Goal: Task Accomplishment & Management: Manage account settings

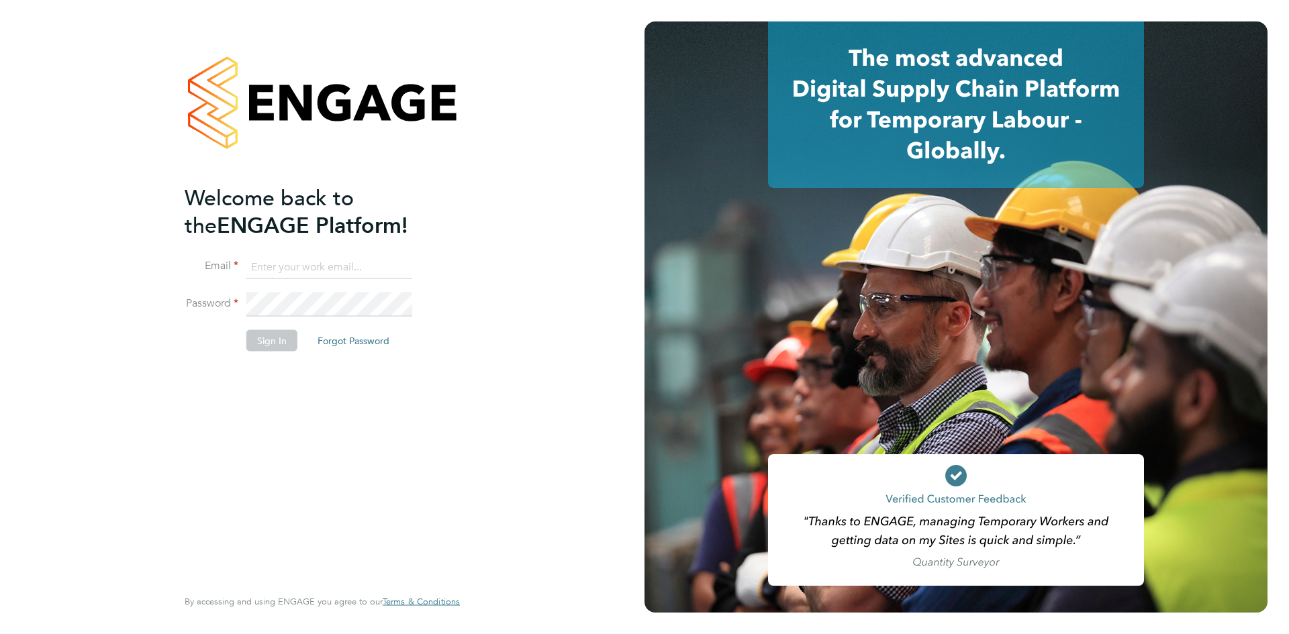
click at [281, 276] on input at bounding box center [329, 267] width 166 height 24
type input "Rhiarna.Devares@bcuk.co.uk"
click at [273, 332] on button "Sign In" at bounding box center [271, 340] width 51 height 21
click at [0, 0] on div "Sorry, we are having problems connecting to our services." at bounding box center [0, 0] width 0 height 0
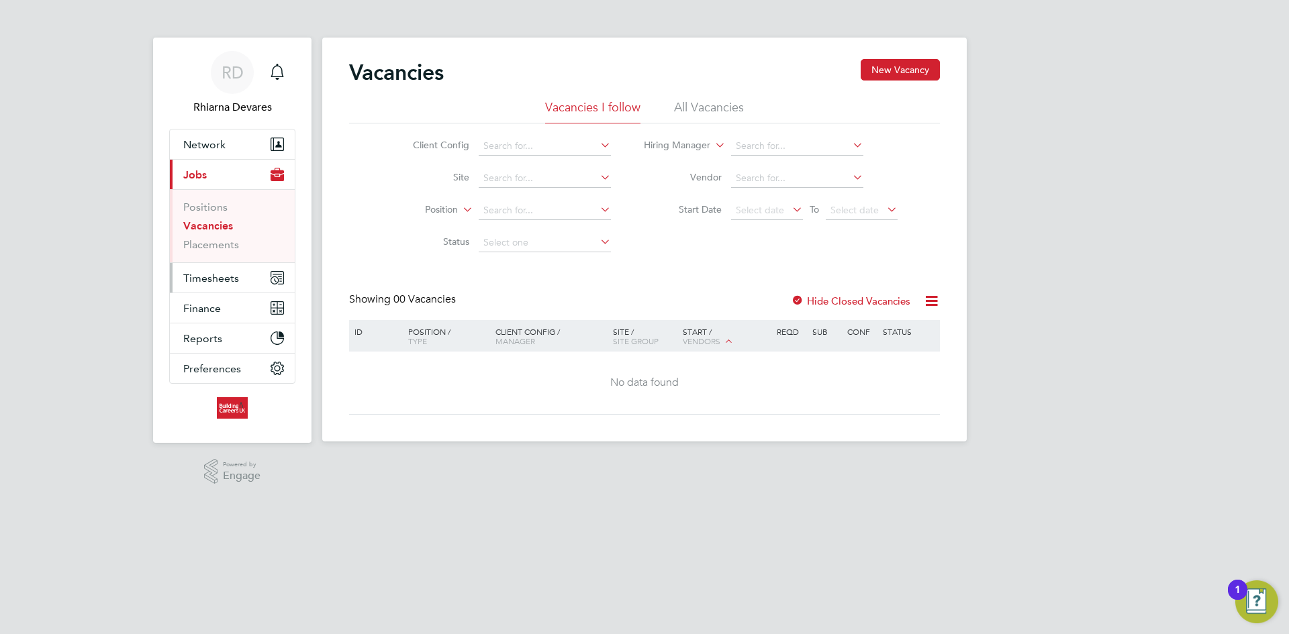
click at [222, 279] on span "Timesheets" at bounding box center [211, 278] width 56 height 13
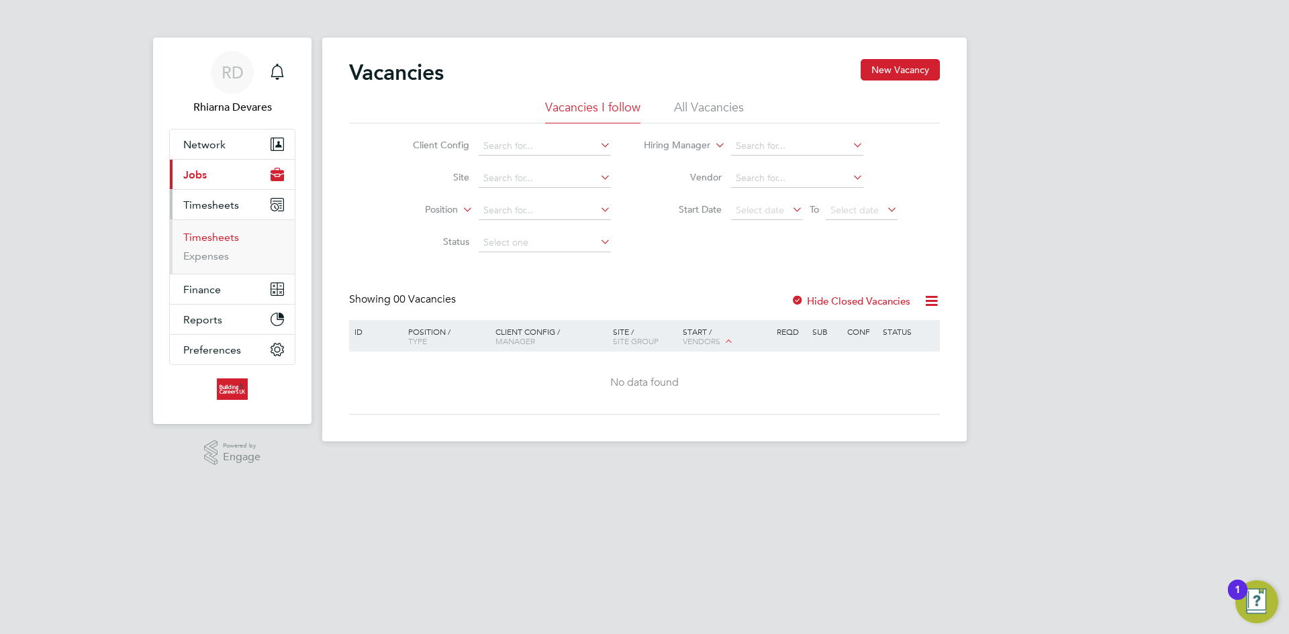
click at [225, 238] on link "Timesheets" at bounding box center [211, 237] width 56 height 13
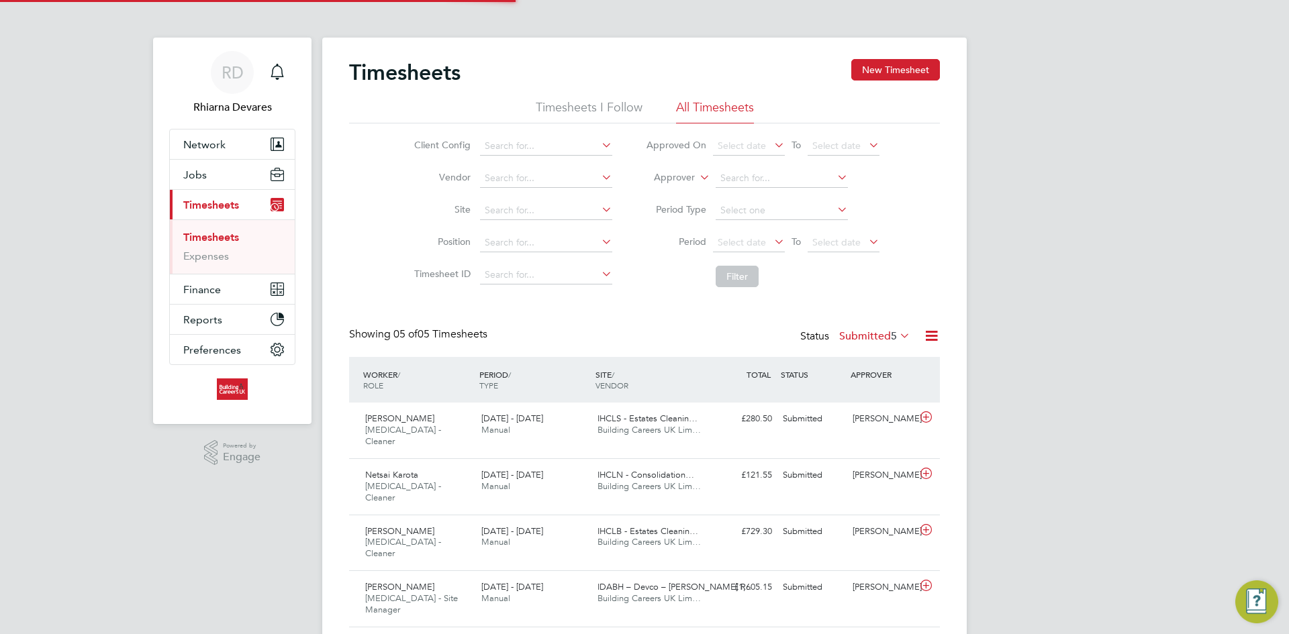
click at [493, 168] on li "Vendor" at bounding box center [511, 178] width 236 height 32
click at [503, 177] on input at bounding box center [546, 178] width 132 height 19
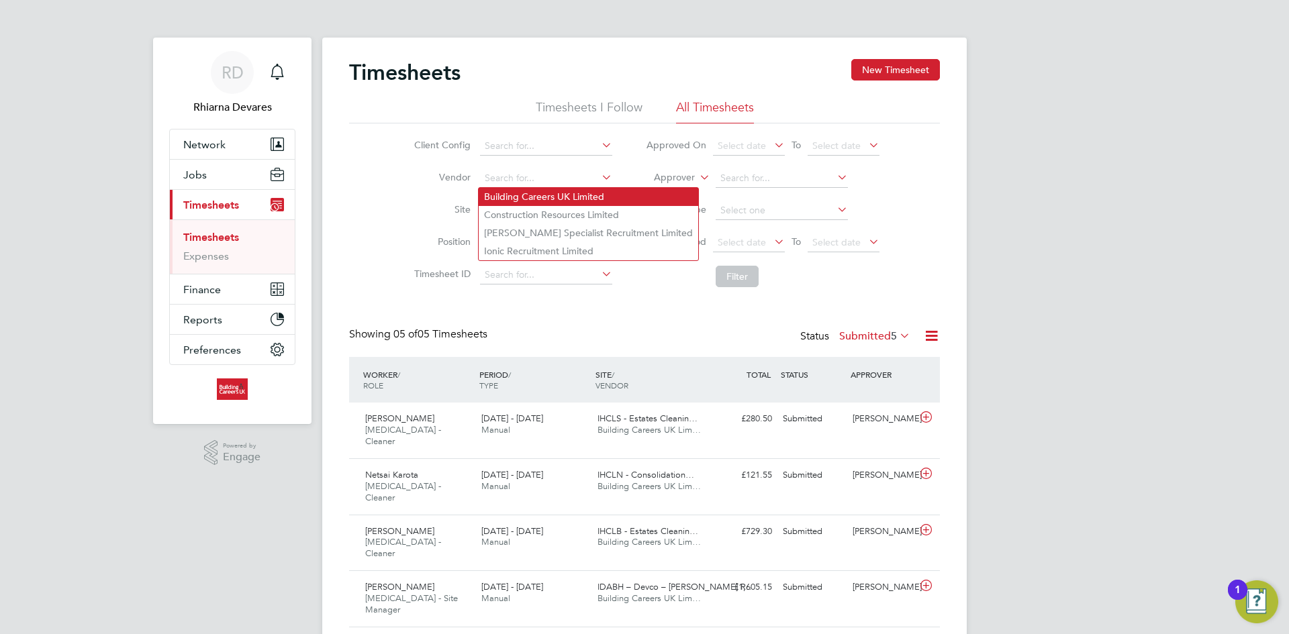
click at [513, 187] on div "Timesheets New Timesheet Timesheets I Follow All Timesheets Client Config Vendo…" at bounding box center [644, 374] width 644 height 673
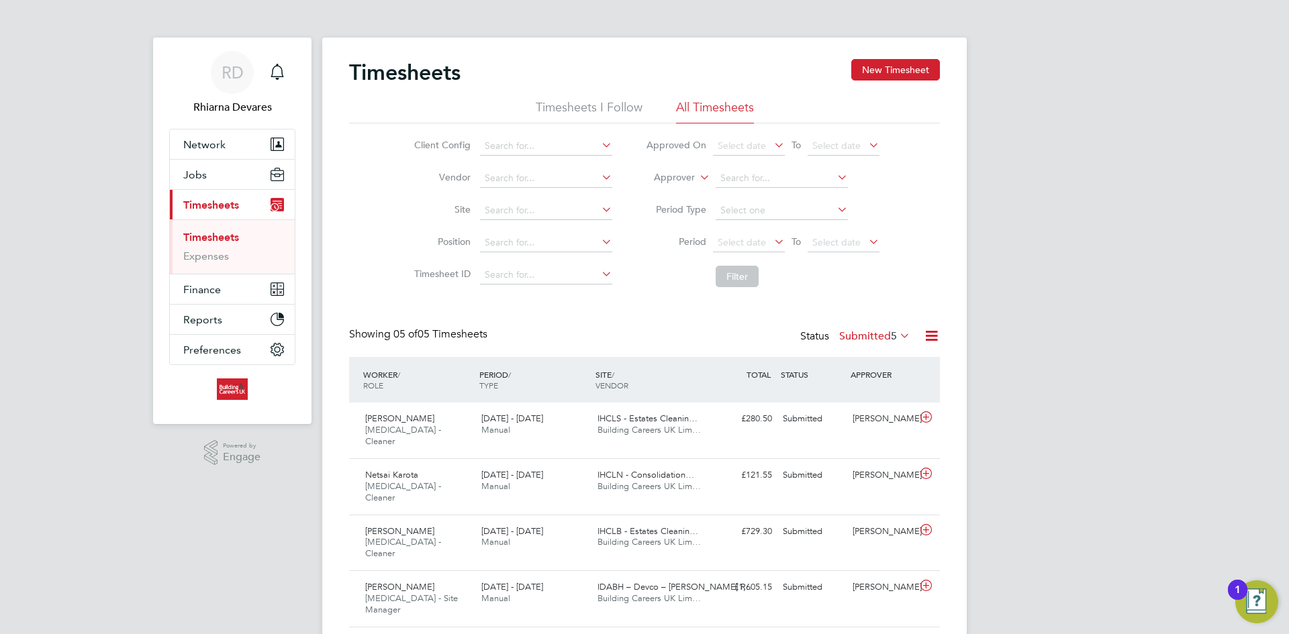
click at [548, 190] on li "Building Careers UK Limited" at bounding box center [588, 197] width 219 height 18
type input "Building Careers UK Limited"
drag, startPoint x: 669, startPoint y: 170, endPoint x: 675, endPoint y: 181, distance: 12.0
click at [672, 172] on li "Approver" at bounding box center [762, 178] width 267 height 32
click at [675, 182] on label "Approver" at bounding box center [664, 177] width 60 height 13
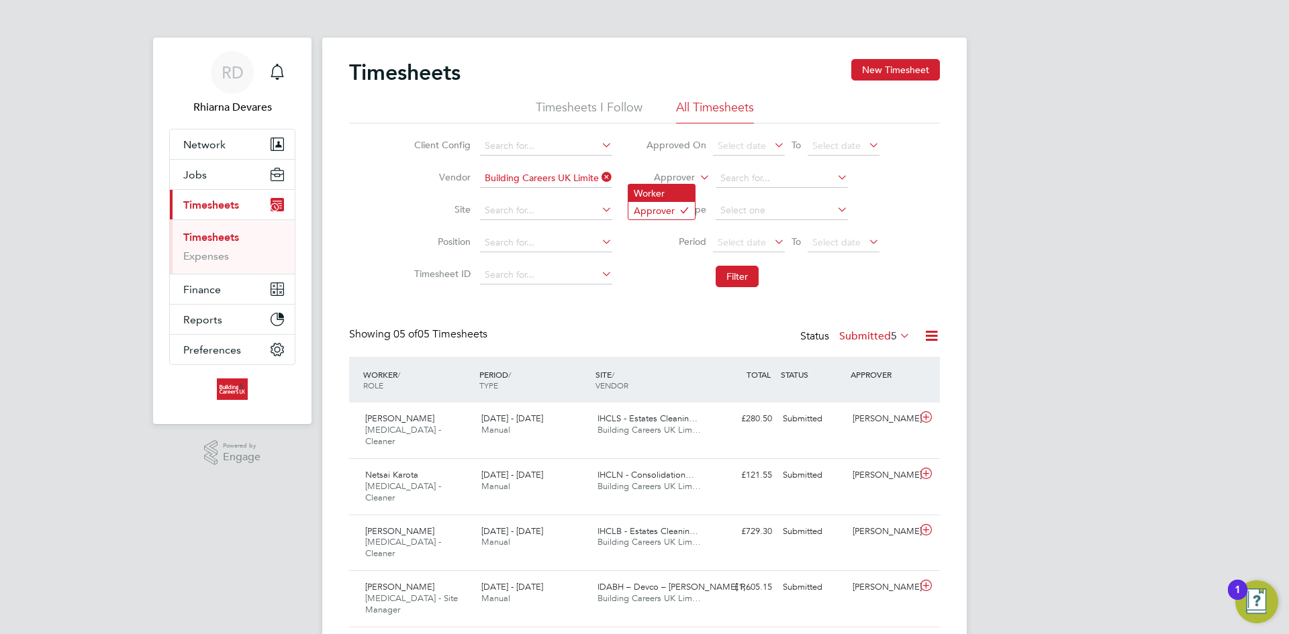
drag, startPoint x: 669, startPoint y: 187, endPoint x: 681, endPoint y: 191, distance: 12.3
click at [669, 187] on li "Worker" at bounding box center [661, 193] width 66 height 17
click at [722, 232] on li "Period Select date To Select date" at bounding box center [762, 243] width 267 height 32
click at [727, 237] on span "Select date" at bounding box center [742, 242] width 48 height 12
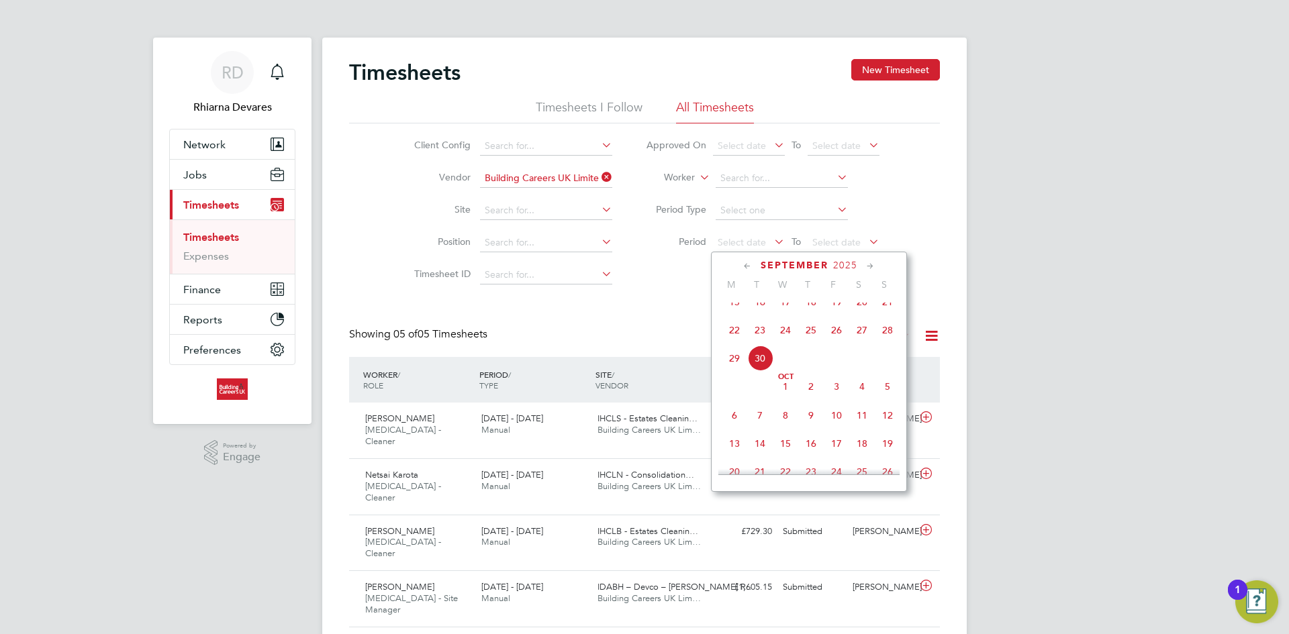
click at [730, 343] on span "22" at bounding box center [735, 330] width 26 height 26
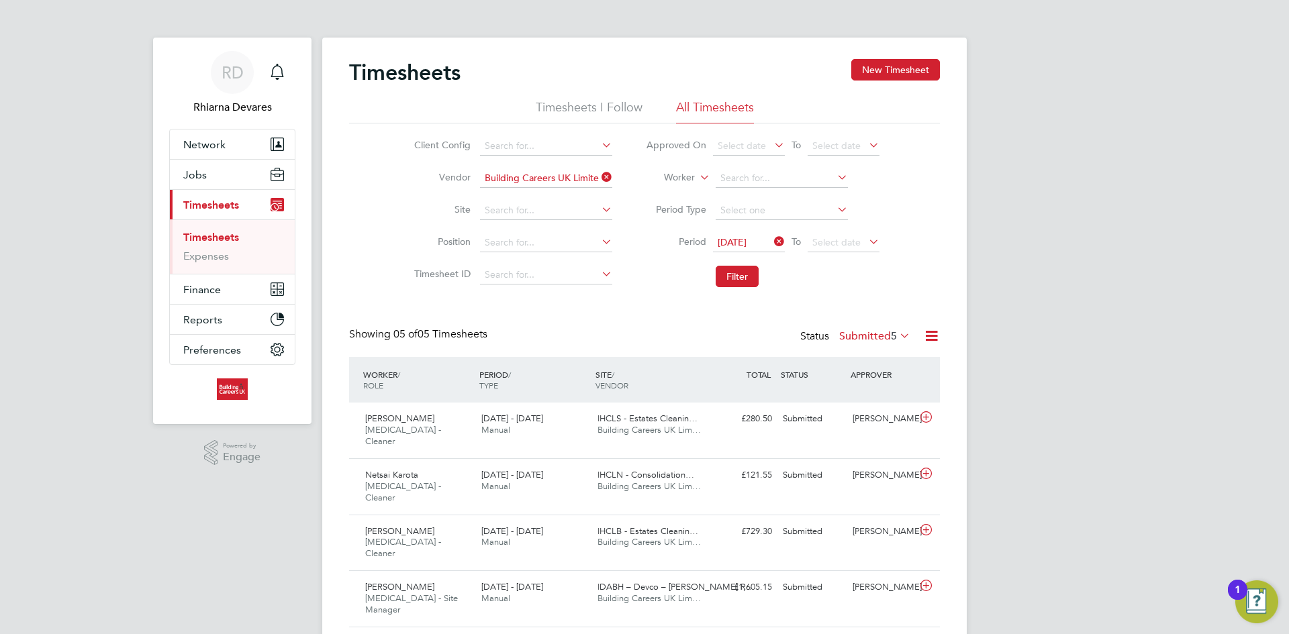
drag, startPoint x: 824, startPoint y: 239, endPoint x: 934, endPoint y: 295, distance: 123.4
click at [834, 242] on span "Select date" at bounding box center [836, 242] width 48 height 12
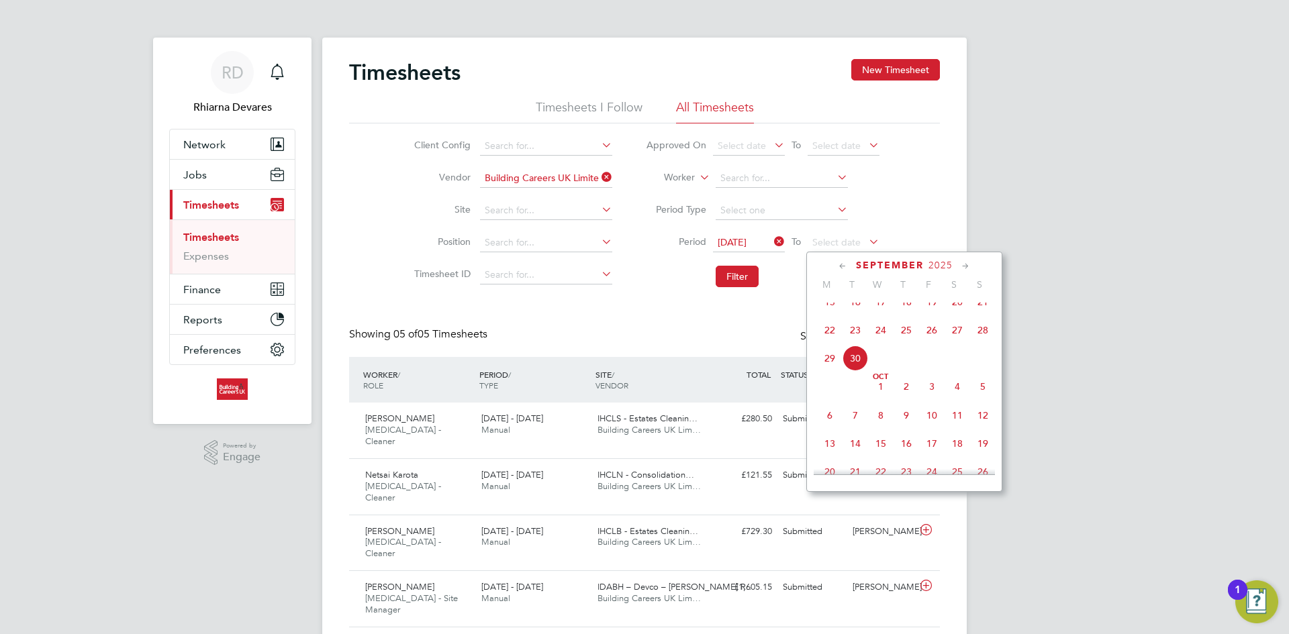
click at [987, 338] on span "28" at bounding box center [983, 330] width 26 height 26
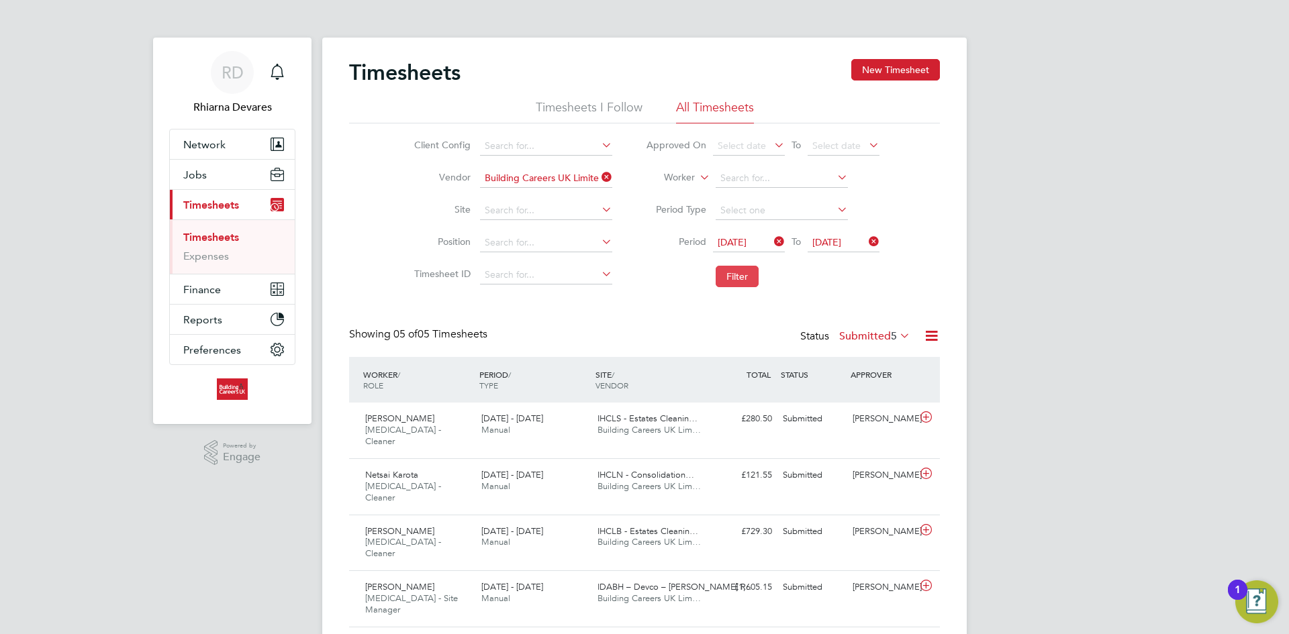
click at [751, 283] on button "Filter" at bounding box center [737, 276] width 43 height 21
click at [738, 270] on button "Filter" at bounding box center [737, 276] width 43 height 21
click at [736, 271] on button "Filter" at bounding box center [737, 276] width 43 height 21
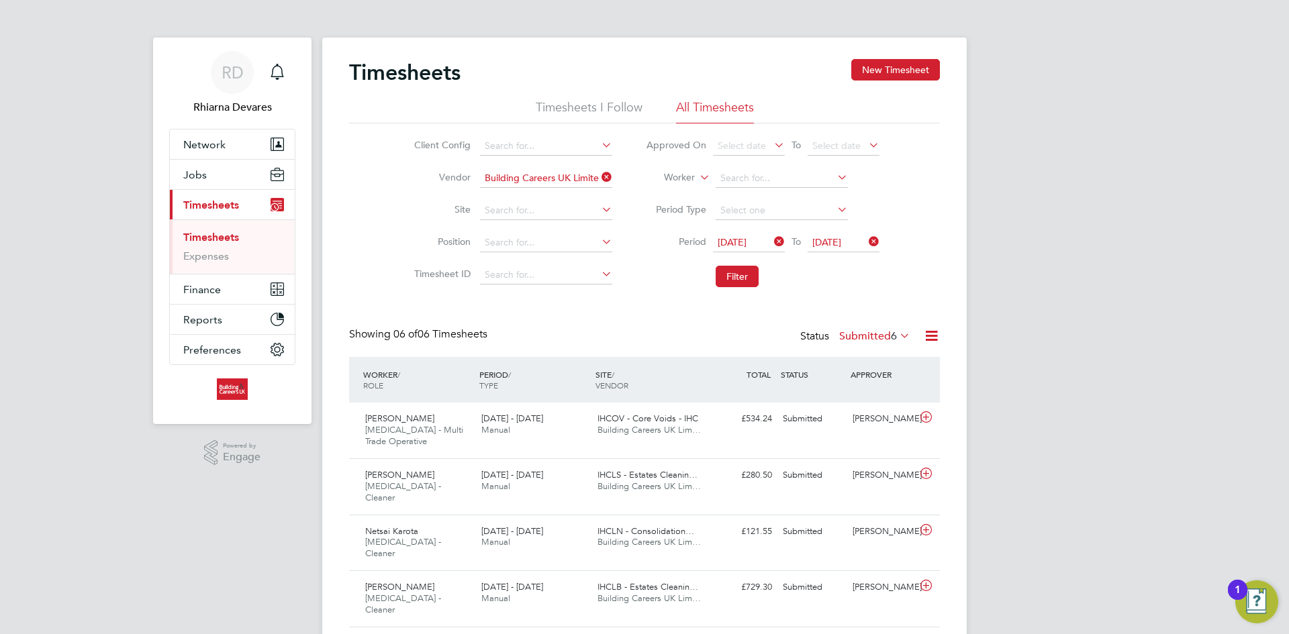
click at [850, 335] on label "Submitted 6" at bounding box center [874, 336] width 71 height 13
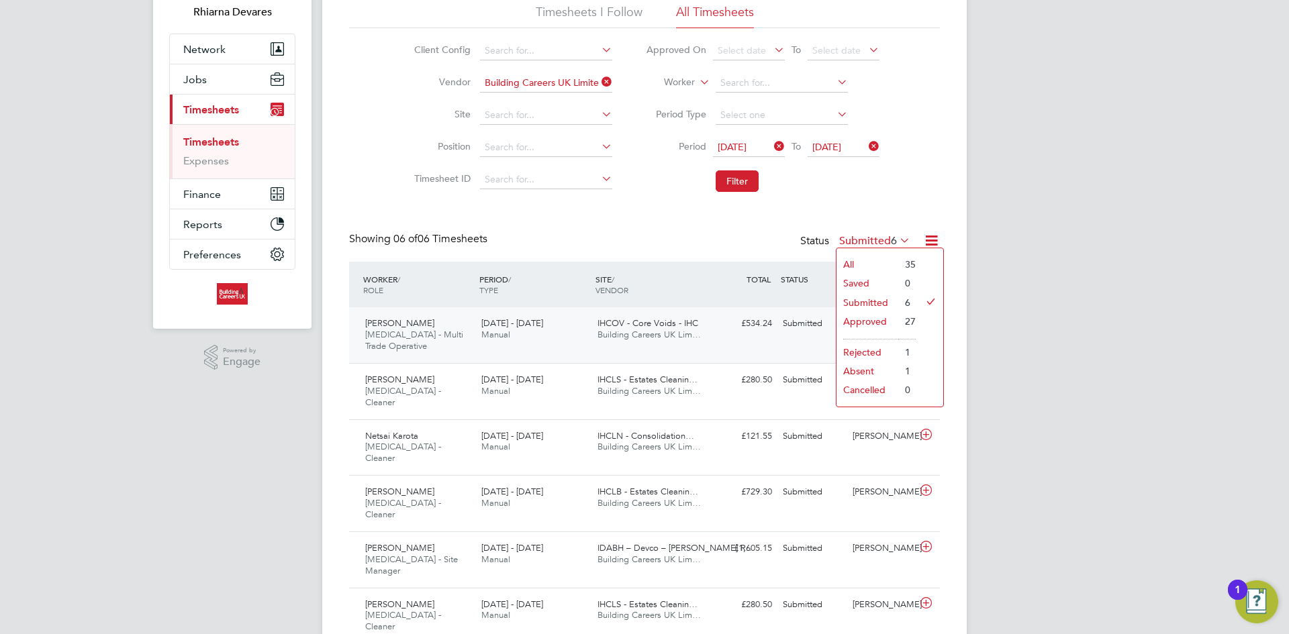
scroll to position [97, 0]
click at [1110, 394] on div "RD Rhiarna Devares Notifications Applications: Network Team Members Businesses …" at bounding box center [644, 297] width 1289 height 788
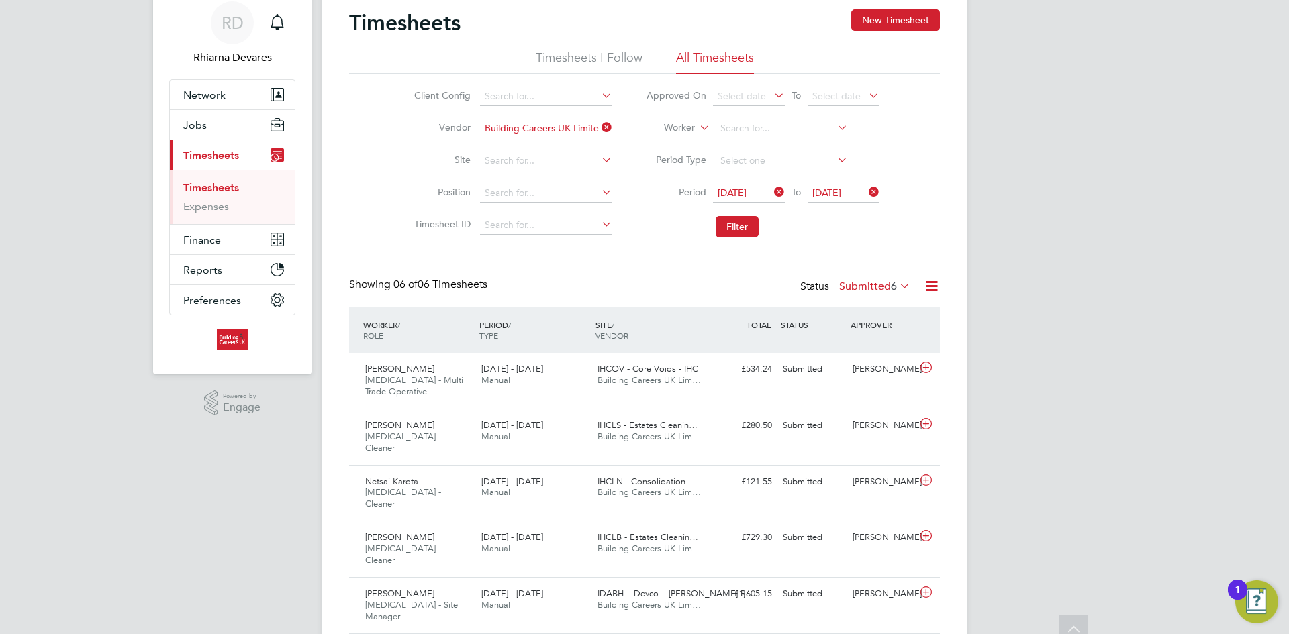
scroll to position [0, 0]
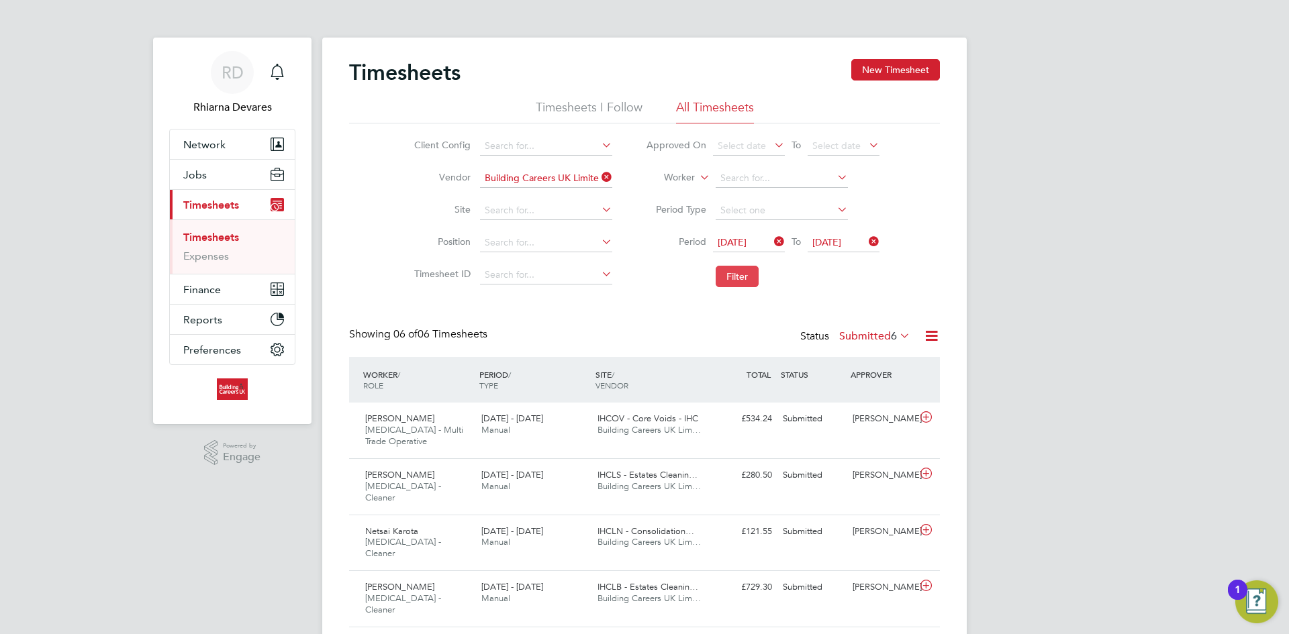
click at [746, 275] on button "Filter" at bounding box center [737, 276] width 43 height 21
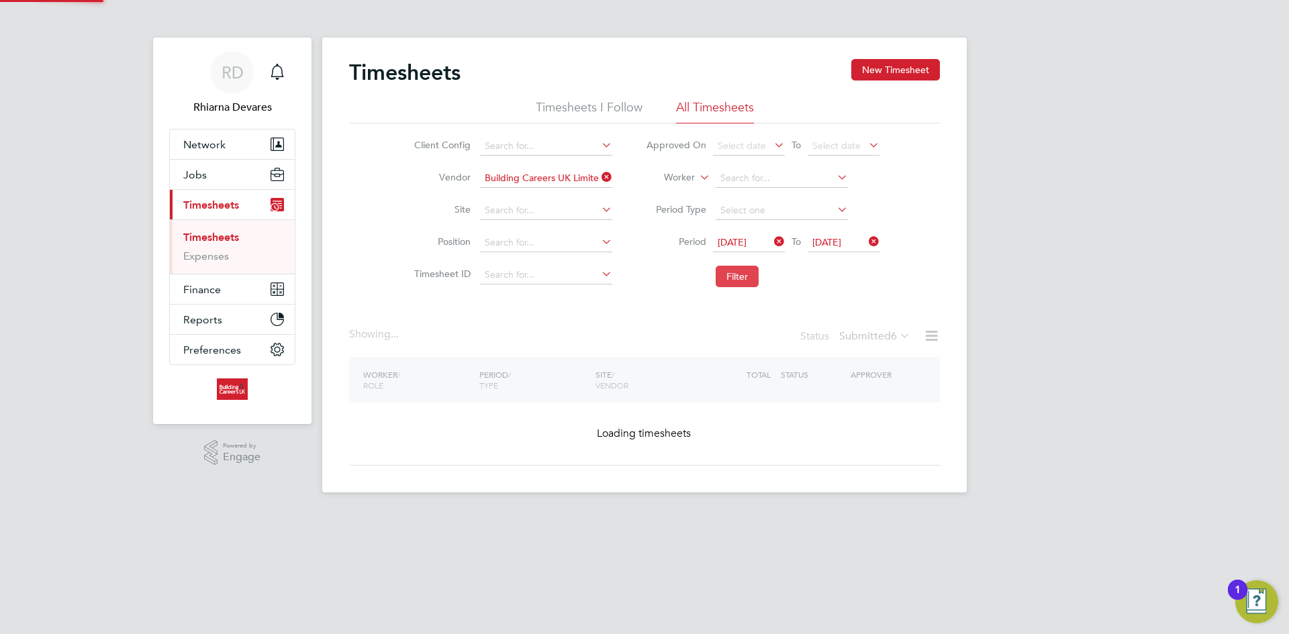
click at [744, 275] on button "Filter" at bounding box center [737, 276] width 43 height 21
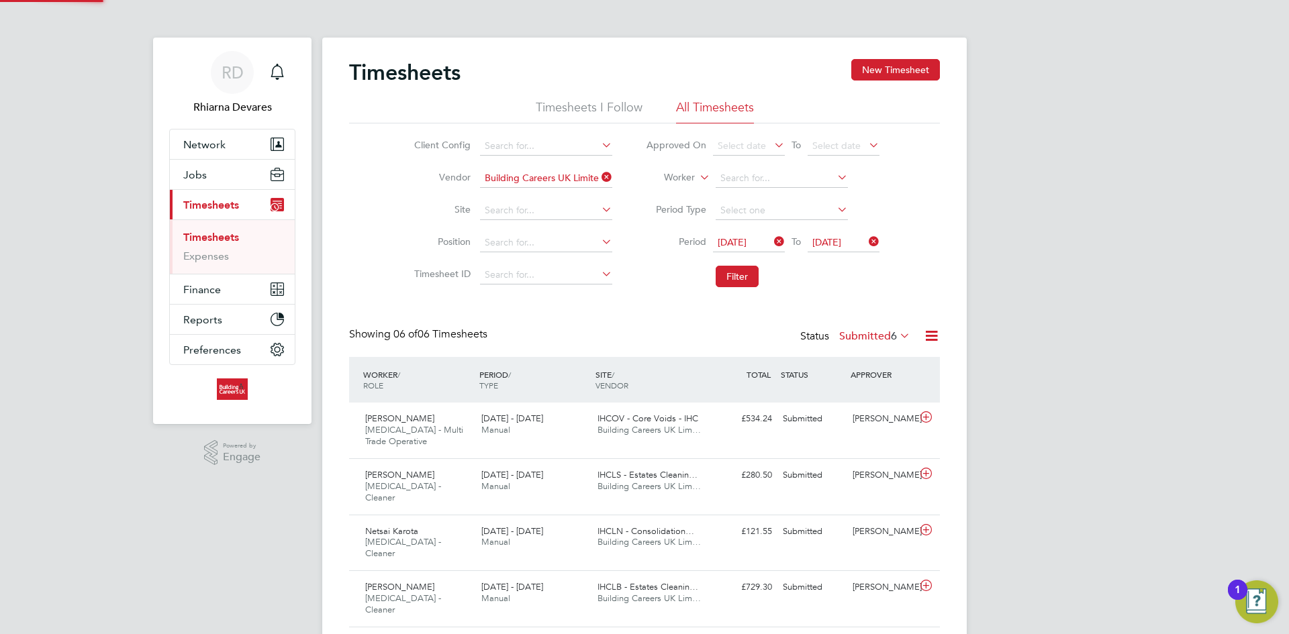
scroll to position [34, 117]
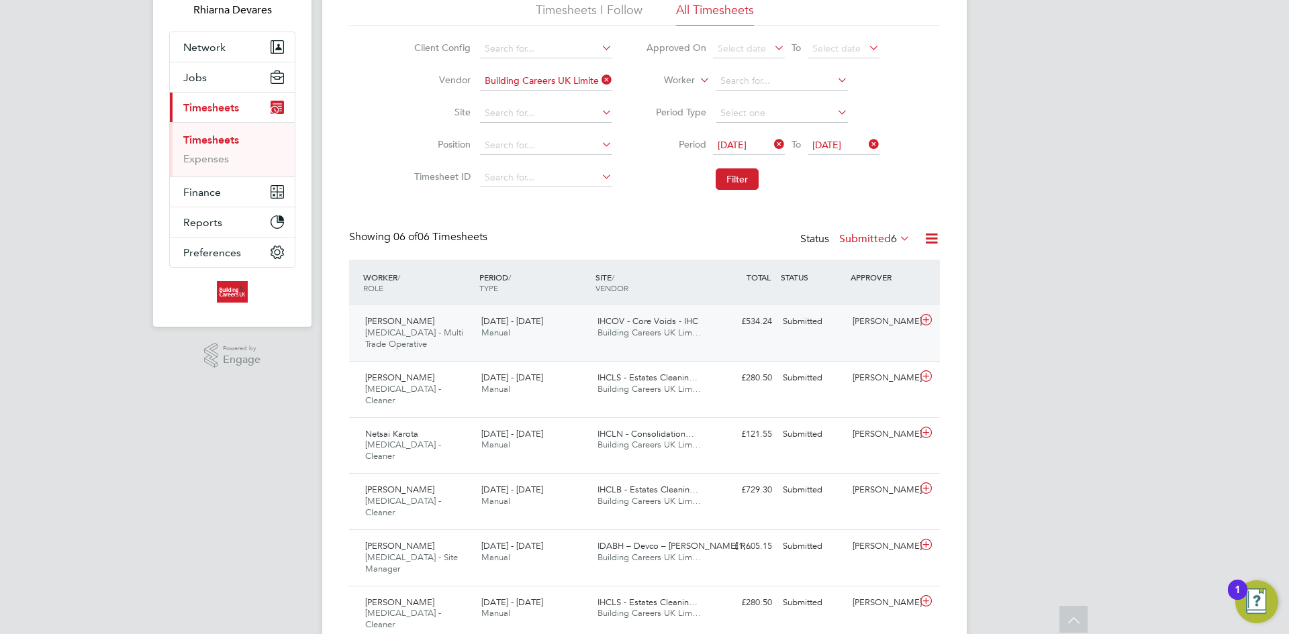
click at [562, 331] on div "22 - 28 Sep 2025 Manual" at bounding box center [534, 328] width 116 height 34
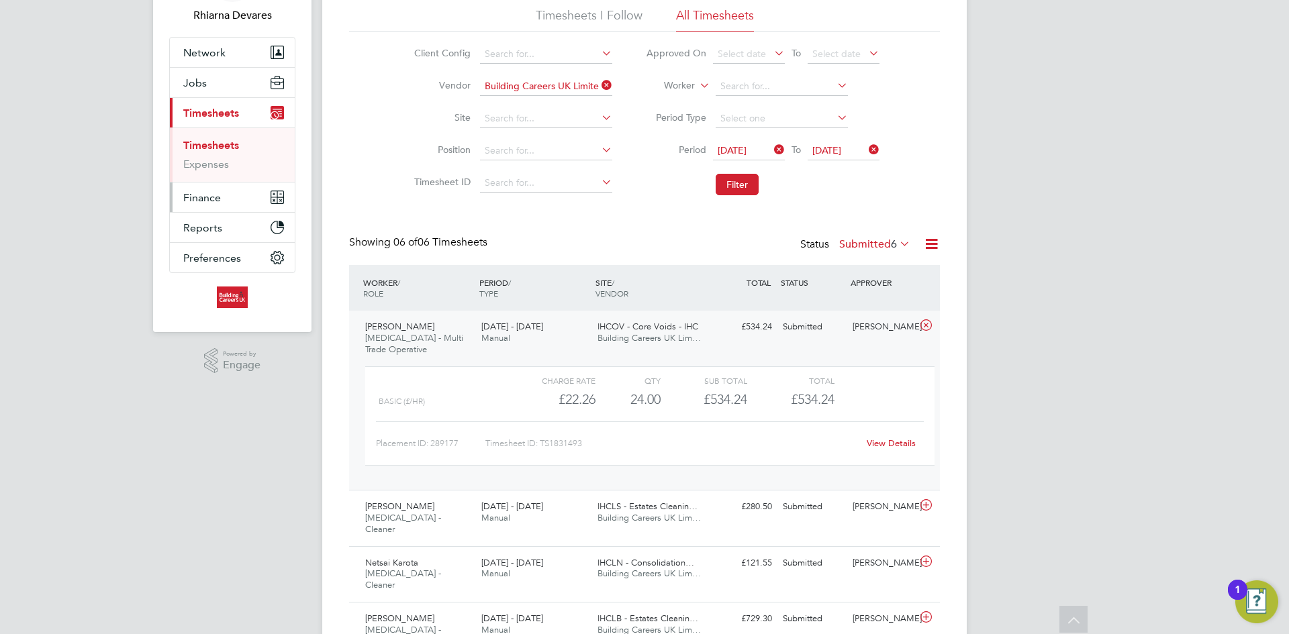
scroll to position [87, 0]
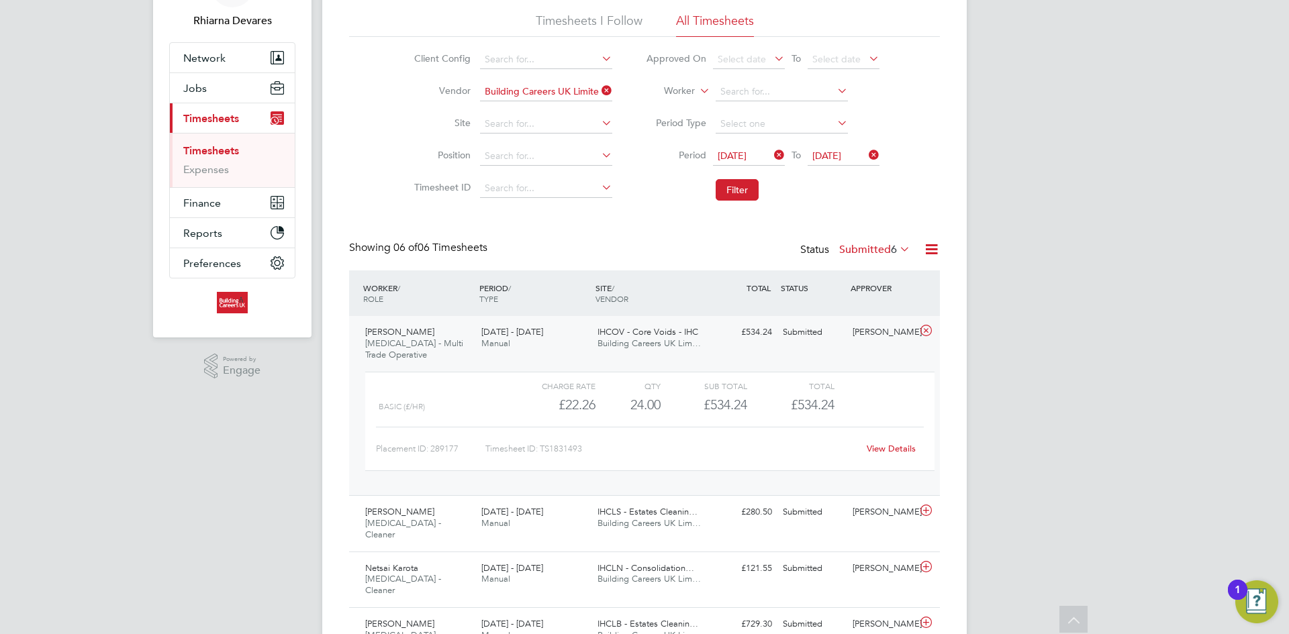
click at [881, 250] on label "Submitted 6" at bounding box center [874, 249] width 71 height 13
click at [873, 323] on li "Approved" at bounding box center [867, 330] width 62 height 19
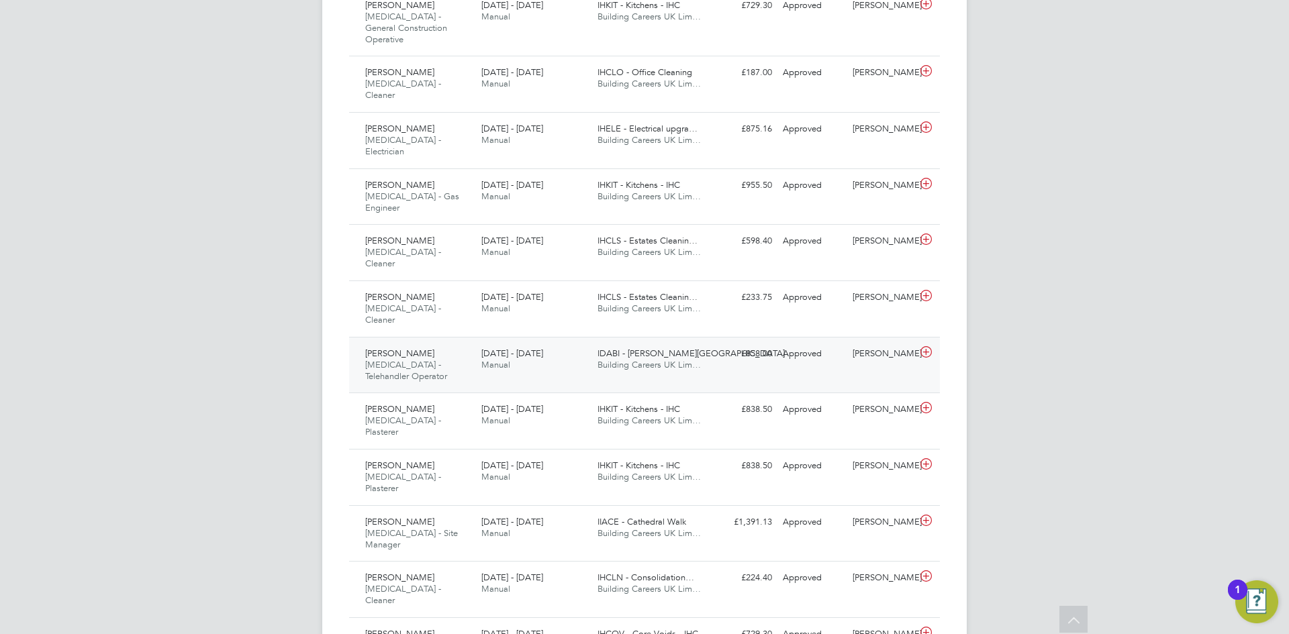
click at [845, 343] on div "Approved" at bounding box center [812, 354] width 70 height 22
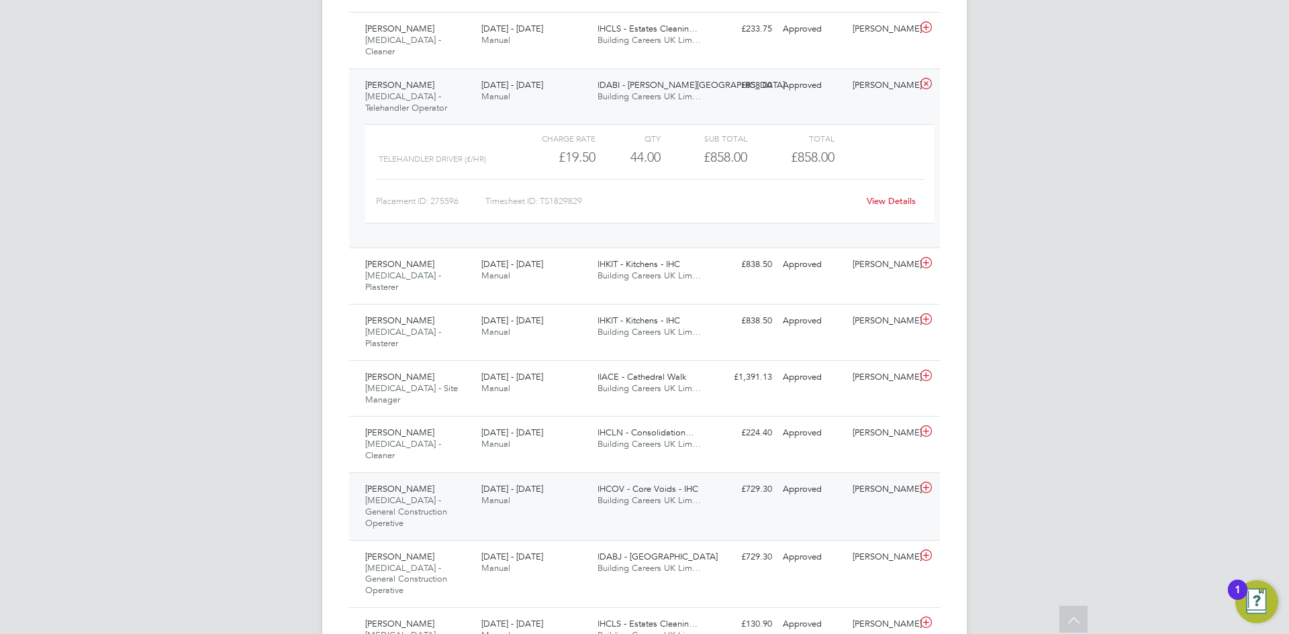
click at [783, 479] on div "Approved" at bounding box center [812, 490] width 70 height 22
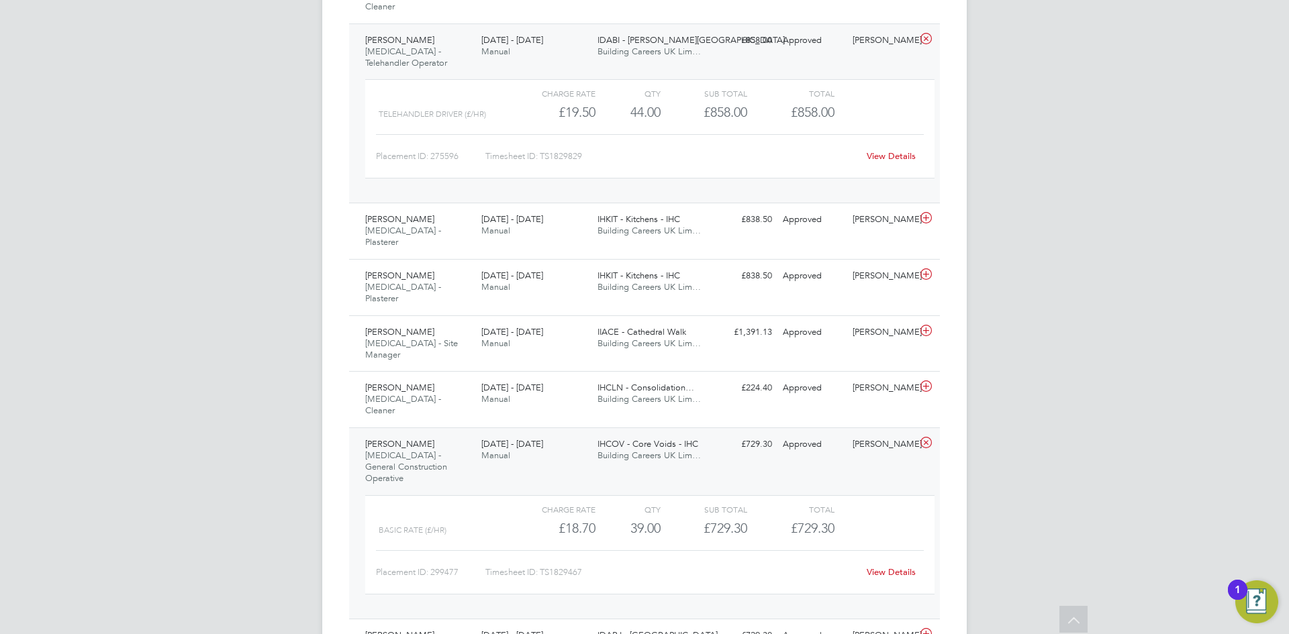
click at [846, 428] on div "Luke Peers HMS - General Construction Operative 22 - 28 Sep 2025 22 - 28 Sep 20…" at bounding box center [644, 523] width 591 height 191
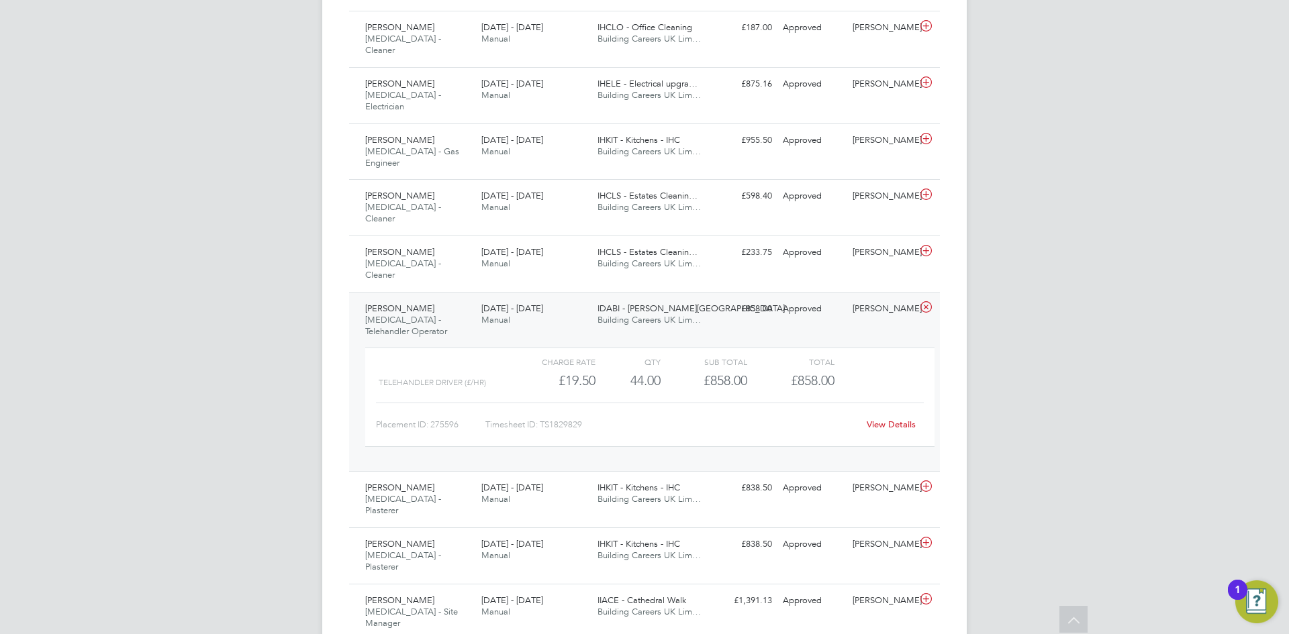
click at [863, 292] on div "Mark Gleave HMS - Telehandler Operator 22 - 28 Sep 2025 22 - 28 Sep 2025 Manual…" at bounding box center [644, 382] width 591 height 180
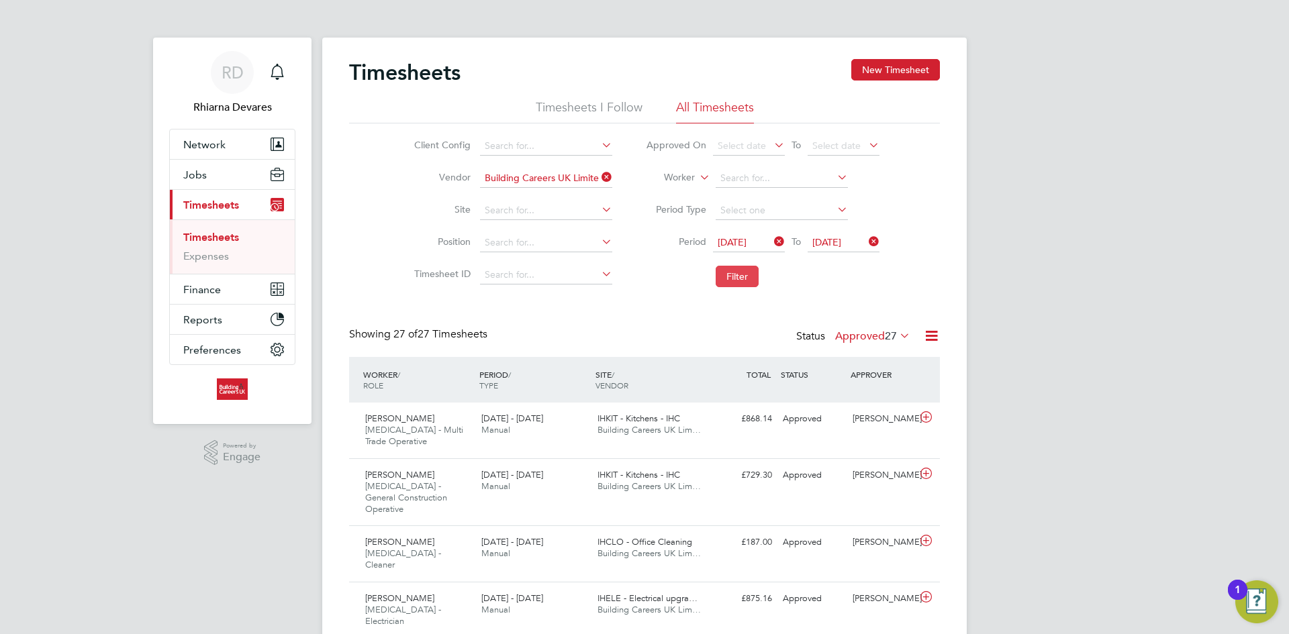
click at [738, 273] on button "Filter" at bounding box center [737, 276] width 43 height 21
